Goal: Navigation & Orientation: Find specific page/section

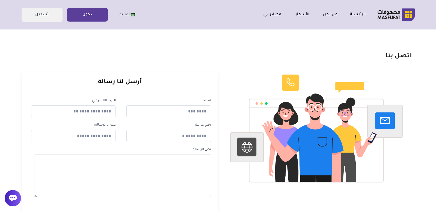
click at [73, 13] on link "دخول" at bounding box center [87, 15] width 40 height 12
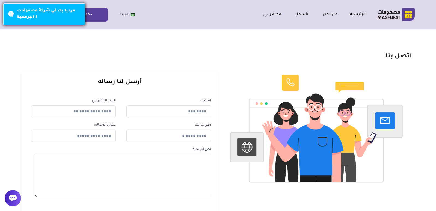
click at [34, 12] on div "مرحبا بك في شركة مصفوفات البرمجية !" at bounding box center [49, 14] width 64 height 13
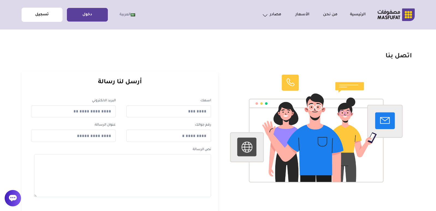
click at [46, 17] on link "تسجيل" at bounding box center [42, 15] width 40 height 12
click at [54, 18] on link "تسجيل" at bounding box center [42, 15] width 40 height 12
click at [54, 17] on link "تسجيل" at bounding box center [42, 15] width 40 height 12
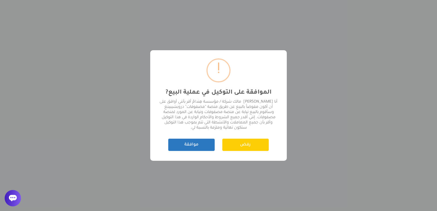
click at [191, 146] on button "موافقة" at bounding box center [191, 145] width 46 height 12
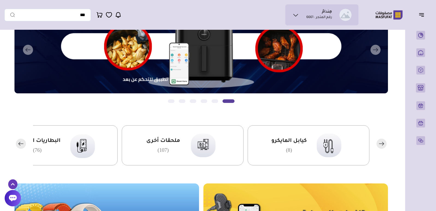
scroll to position [55, 0]
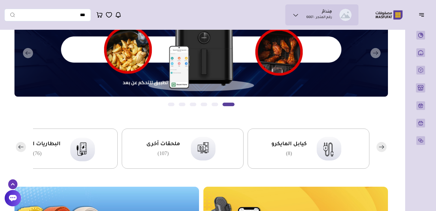
click at [305, 14] on ul "هِندامٌ رقم المتجر : 6661" at bounding box center [322, 15] width 64 height 12
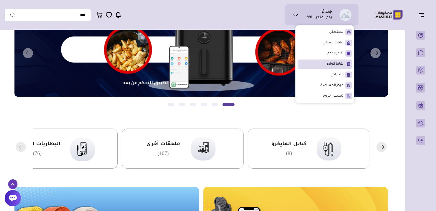
click at [341, 63] on span "نقاط الولاء" at bounding box center [335, 63] width 17 height 5
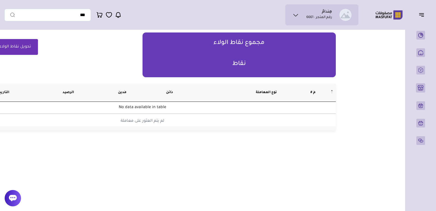
click at [308, 11] on li "هِندامٌ رقم المتجر : 6661" at bounding box center [320, 15] width 26 height 11
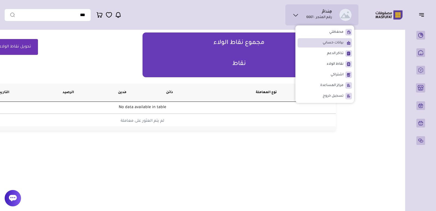
click at [324, 45] on span "بيانات حسابي" at bounding box center [333, 42] width 21 height 5
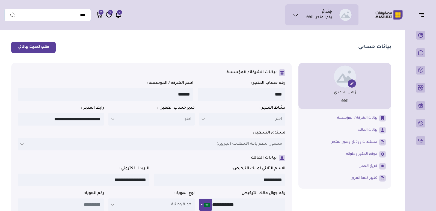
click at [257, 121] on p "اختر" at bounding box center [242, 119] width 86 height 13
click at [169, 121] on p "اختر" at bounding box center [151, 119] width 86 height 13
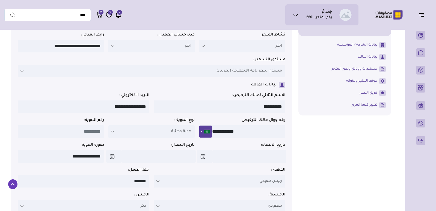
scroll to position [82, 0]
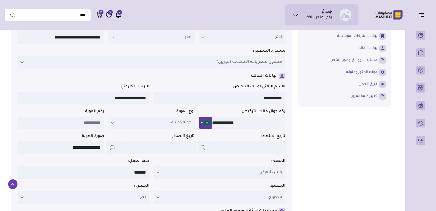
click at [173, 126] on span "هوية وطنية" at bounding box center [181, 123] width 20 height 7
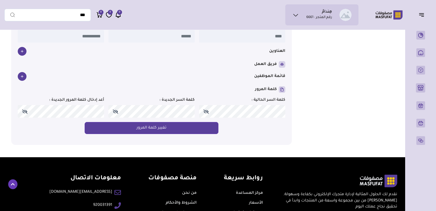
scroll to position [437, 0]
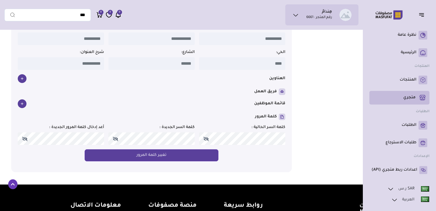
click at [413, 101] on link "متجري ( 0 )" at bounding box center [400, 97] width 56 height 9
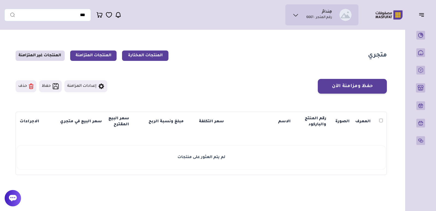
click at [111, 59] on link "المنتجات المتزامنة" at bounding box center [93, 56] width 46 height 10
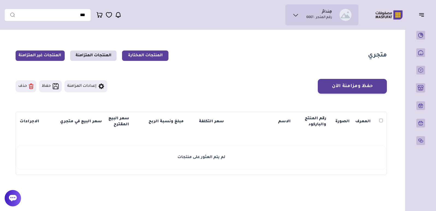
click at [44, 57] on link "المنتجات غير المتزامنة" at bounding box center [40, 56] width 49 height 10
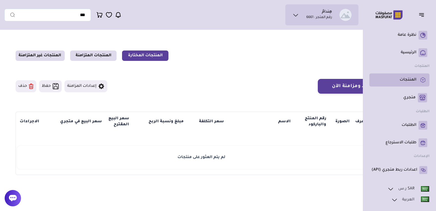
click at [421, 80] on rect at bounding box center [423, 80] width 9 height 9
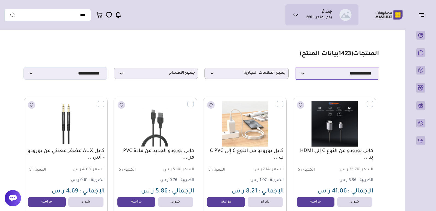
click at [307, 75] on select "**********" at bounding box center [337, 73] width 84 height 13
click at [192, 73] on span "جميع الاقسام" at bounding box center [156, 73] width 78 height 5
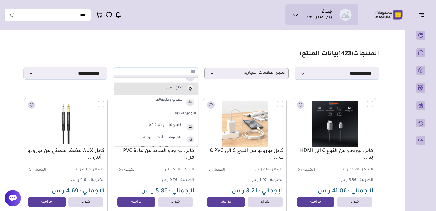
scroll to position [191, 0]
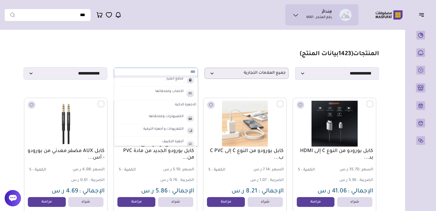
click at [186, 83] on img at bounding box center [191, 80] width 10 height 9
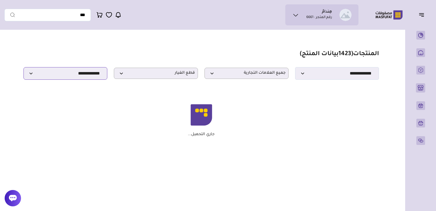
click at [95, 74] on select "**********" at bounding box center [66, 73] width 84 height 13
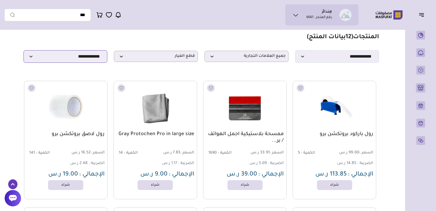
scroll to position [0, 0]
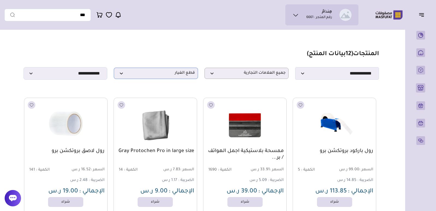
click at [170, 76] on span "قطع الغيار" at bounding box center [156, 73] width 78 height 5
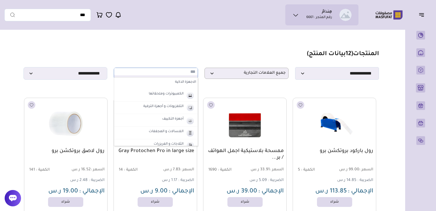
scroll to position [245, 0]
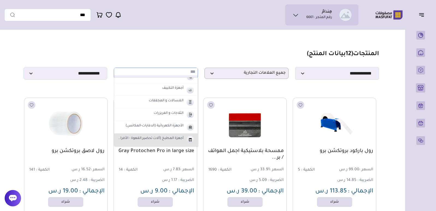
click at [177, 139] on label "أجهزة المطبخ (آلات تحضير القهوة - الأفران)" at bounding box center [150, 138] width 69 height 7
select select "**"
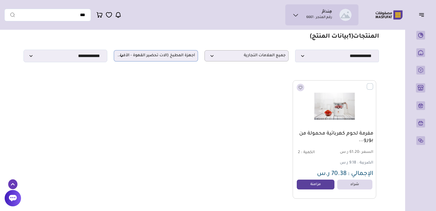
scroll to position [0, 0]
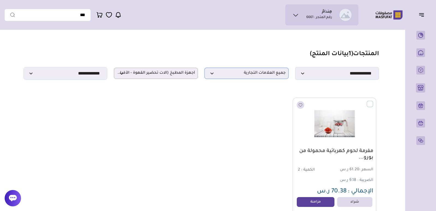
click at [232, 73] on span "جميع العلامات التجارية" at bounding box center [247, 73] width 78 height 5
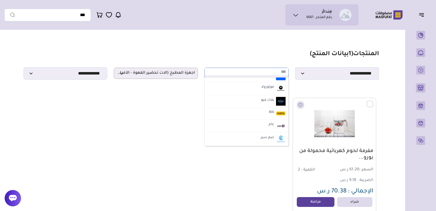
scroll to position [82, 0]
click at [335, 72] on select "**********" at bounding box center [337, 73] width 84 height 13
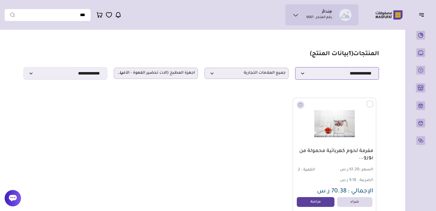
select select "*"
click at [295, 69] on select "**********" at bounding box center [337, 73] width 84 height 13
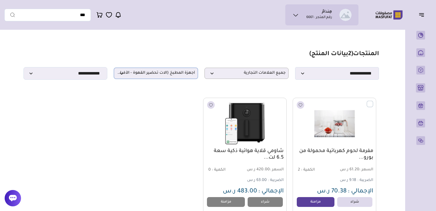
click at [179, 76] on span "أجهزة المطبخ (آلات تحضير القهوة - الأفران)" at bounding box center [156, 73] width 78 height 5
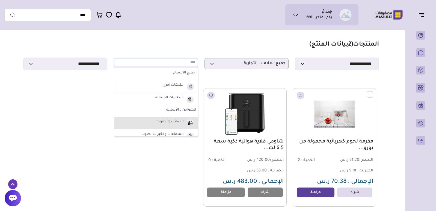
scroll to position [0, 0]
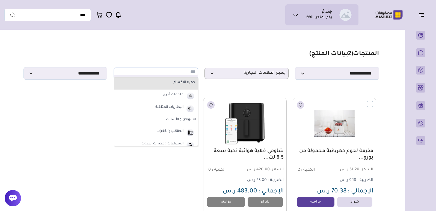
click at [174, 84] on label "جميع الاقسام" at bounding box center [156, 82] width 80 height 7
select select "*"
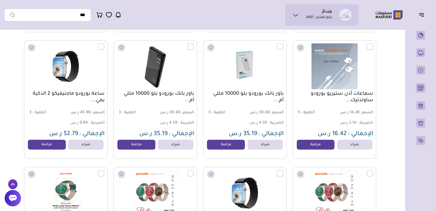
scroll to position [301, 0]
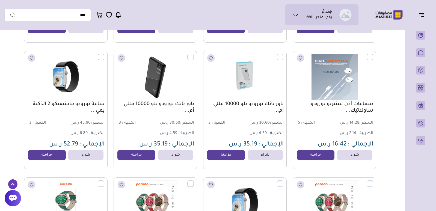
click at [177, 107] on link "باور بانك بورودو بلو 10000 مللي أم..." at bounding box center [156, 107] width 78 height 13
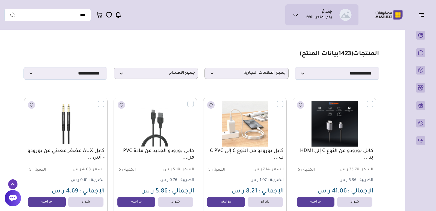
select select "*"
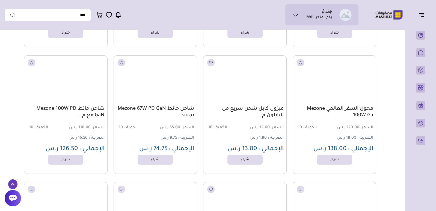
scroll to position [13665, 0]
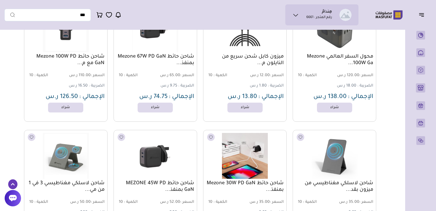
click at [152, 151] on img at bounding box center [155, 156] width 85 height 51
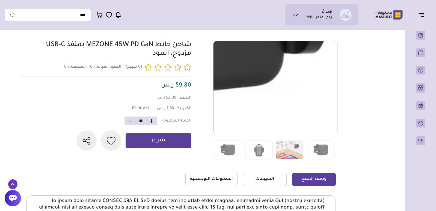
scroll to position [16, 0]
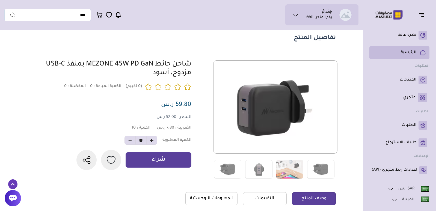
click at [414, 54] on p "الرئيسية" at bounding box center [409, 52] width 16 height 5
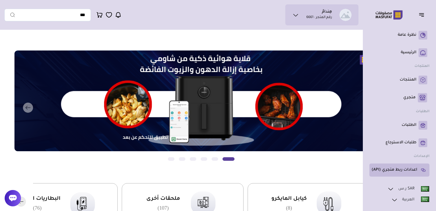
click at [410, 169] on p "اعدادات ربط متجري (API)" at bounding box center [395, 170] width 46 height 5
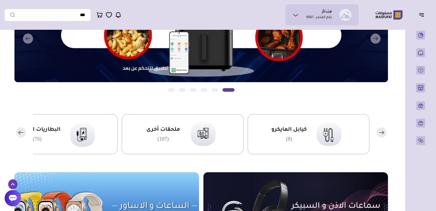
scroll to position [82, 0]
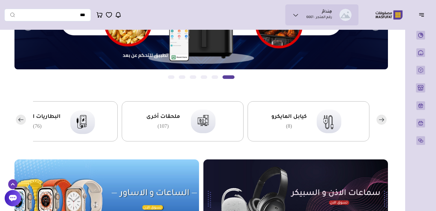
click at [19, 119] on rect "button" at bounding box center [21, 120] width 10 height 10
click at [19, 119] on icon "button" at bounding box center [20, 119] width 2 height 3
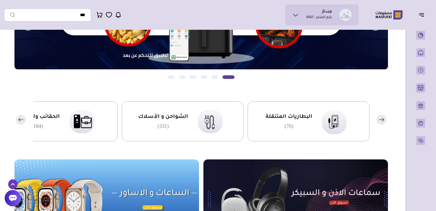
click at [19, 119] on icon "button" at bounding box center [20, 119] width 2 height 3
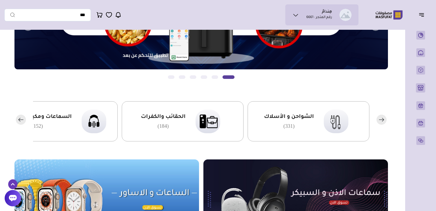
click at [19, 119] on icon "button" at bounding box center [20, 119] width 2 height 3
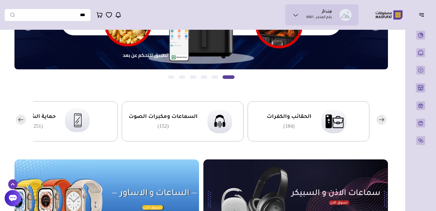
click at [19, 119] on icon "button" at bounding box center [20, 119] width 2 height 3
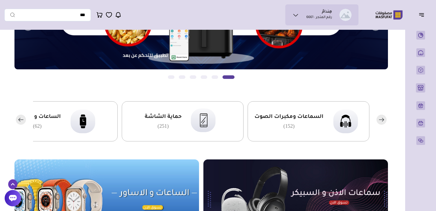
click at [19, 119] on icon "button" at bounding box center [20, 119] width 2 height 3
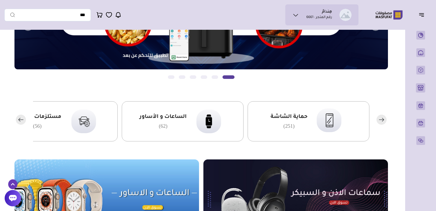
click at [19, 119] on icon "button" at bounding box center [20, 119] width 2 height 3
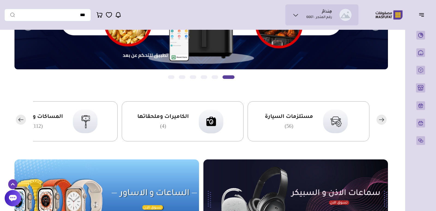
click at [19, 119] on icon "button" at bounding box center [20, 119] width 2 height 3
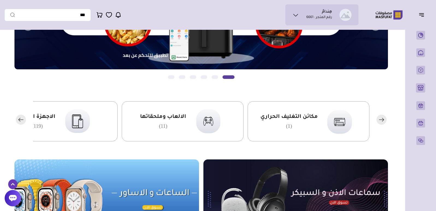
click at [19, 119] on icon "button" at bounding box center [20, 119] width 2 height 3
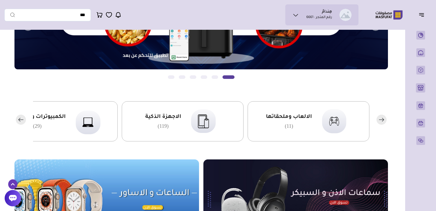
click at [19, 119] on icon "button" at bounding box center [20, 119] width 2 height 3
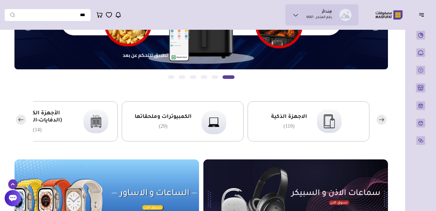
click at [19, 119] on icon "button" at bounding box center [20, 119] width 2 height 3
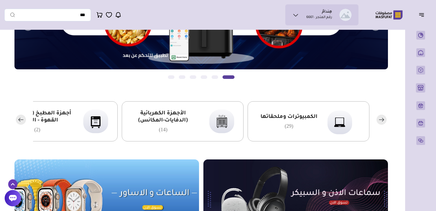
click at [19, 119] on icon "button" at bounding box center [20, 119] width 2 height 3
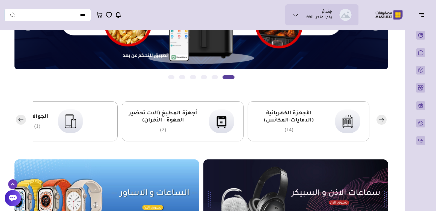
click at [19, 119] on icon "button" at bounding box center [20, 119] width 2 height 3
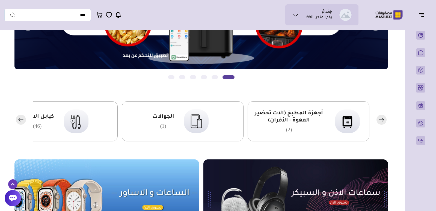
click at [19, 119] on icon "button" at bounding box center [20, 119] width 2 height 3
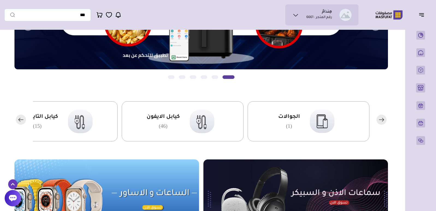
click at [19, 119] on icon "button" at bounding box center [20, 119] width 2 height 3
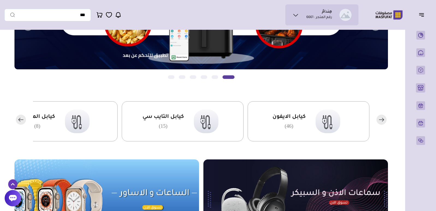
click at [19, 119] on icon "button" at bounding box center [20, 119] width 2 height 3
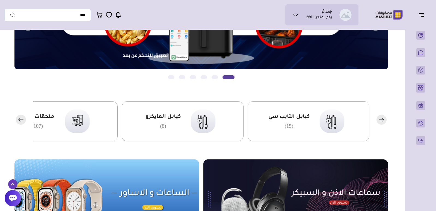
click at [19, 119] on icon "button" at bounding box center [20, 119] width 2 height 3
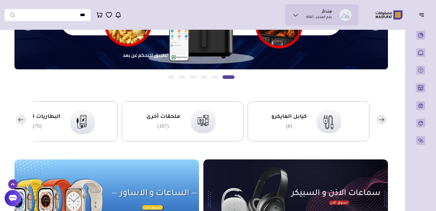
click at [19, 119] on icon "button" at bounding box center [20, 119] width 2 height 3
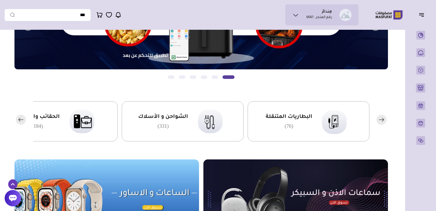
click at [19, 119] on icon "button" at bounding box center [20, 119] width 2 height 3
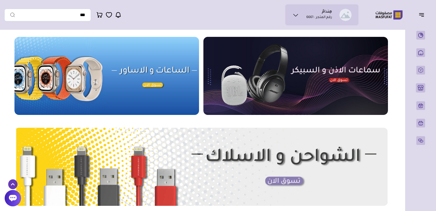
scroll to position [219, 0]
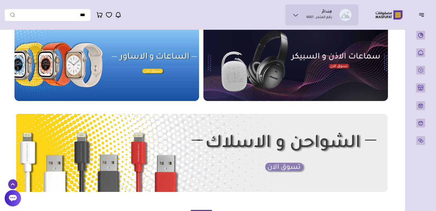
click at [287, 61] on img at bounding box center [296, 62] width 185 height 78
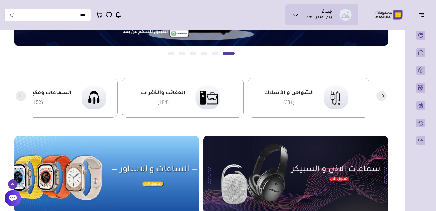
scroll to position [137, 0]
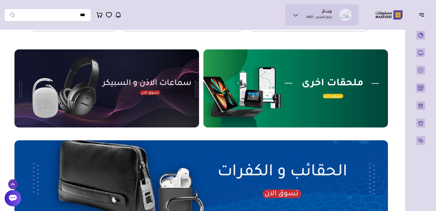
scroll to position [191, 0]
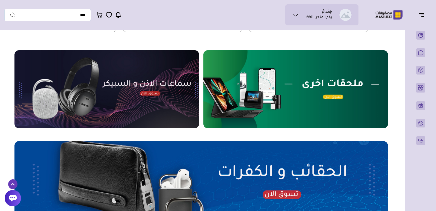
click at [184, 91] on img at bounding box center [106, 89] width 185 height 78
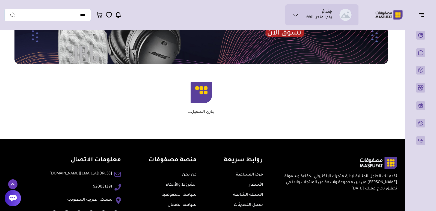
scroll to position [378, 0]
